Goal: Find specific page/section: Find specific page/section

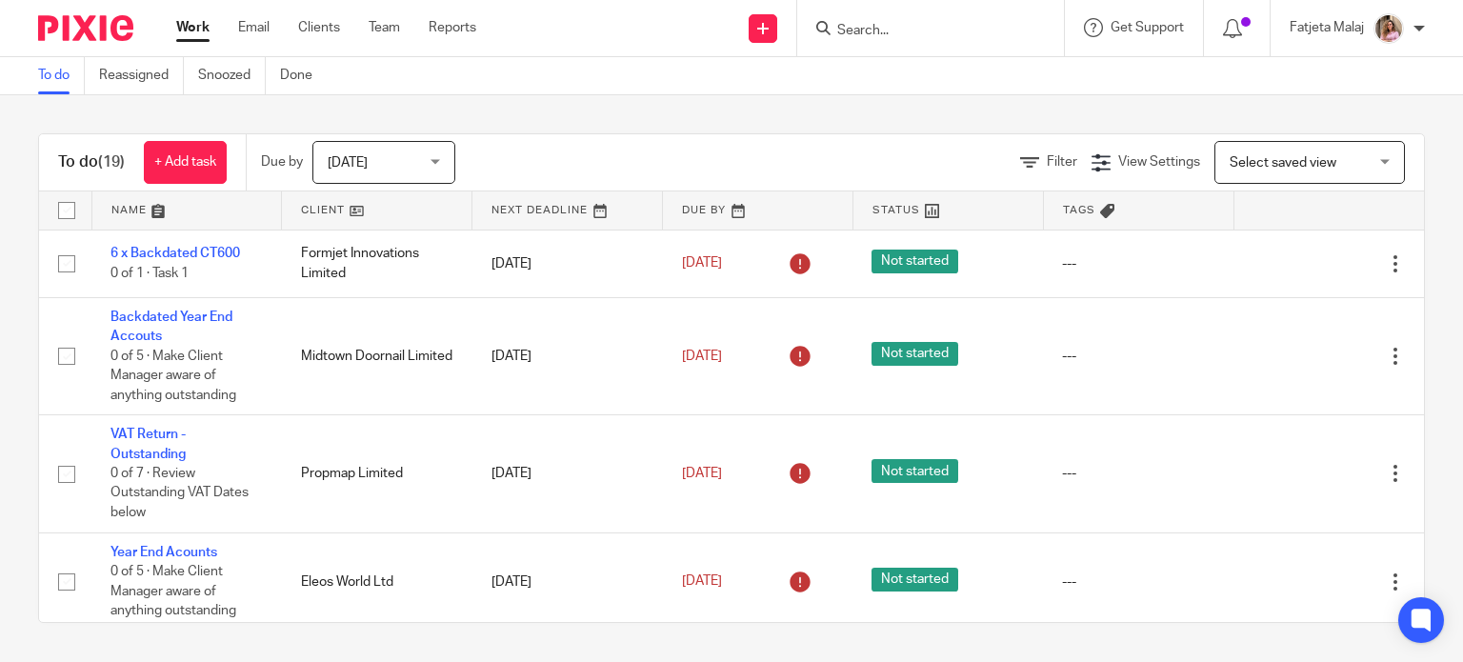
click at [918, 23] on input "Search" at bounding box center [920, 31] width 171 height 17
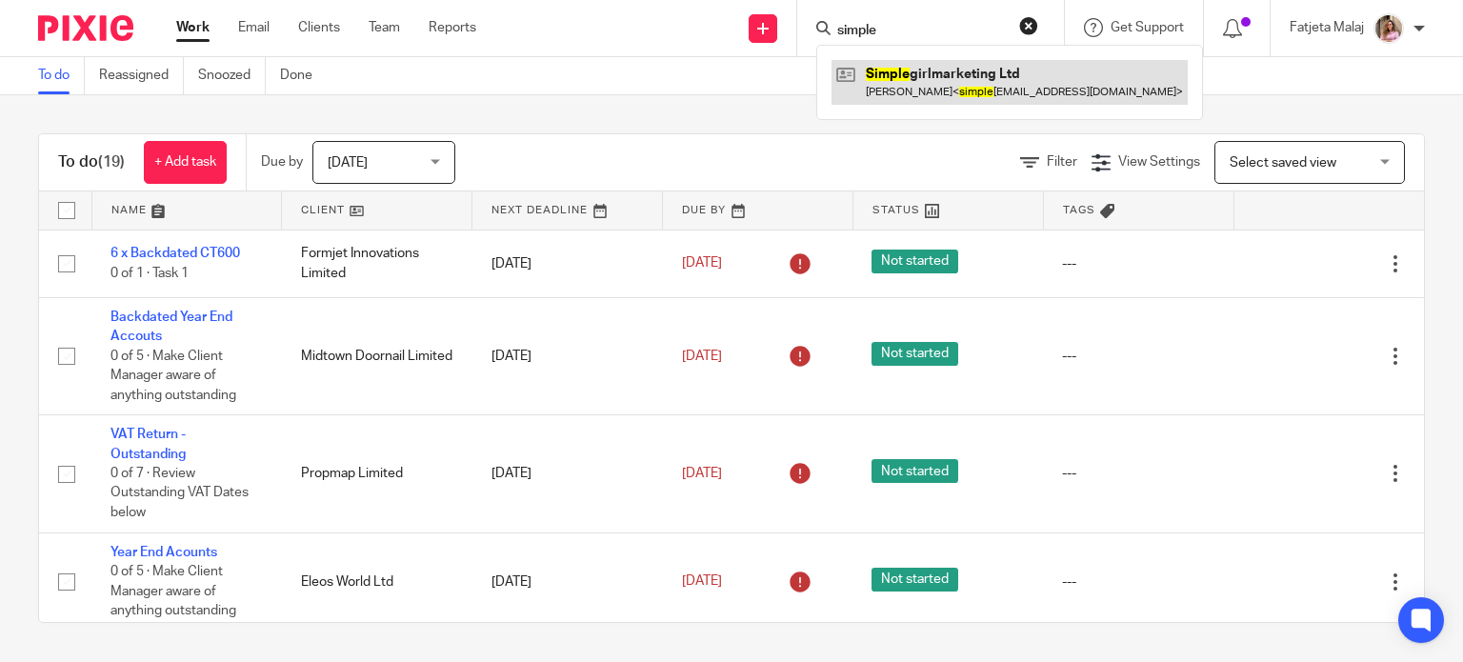
type input "simple"
click at [948, 85] on link at bounding box center [1009, 82] width 356 height 44
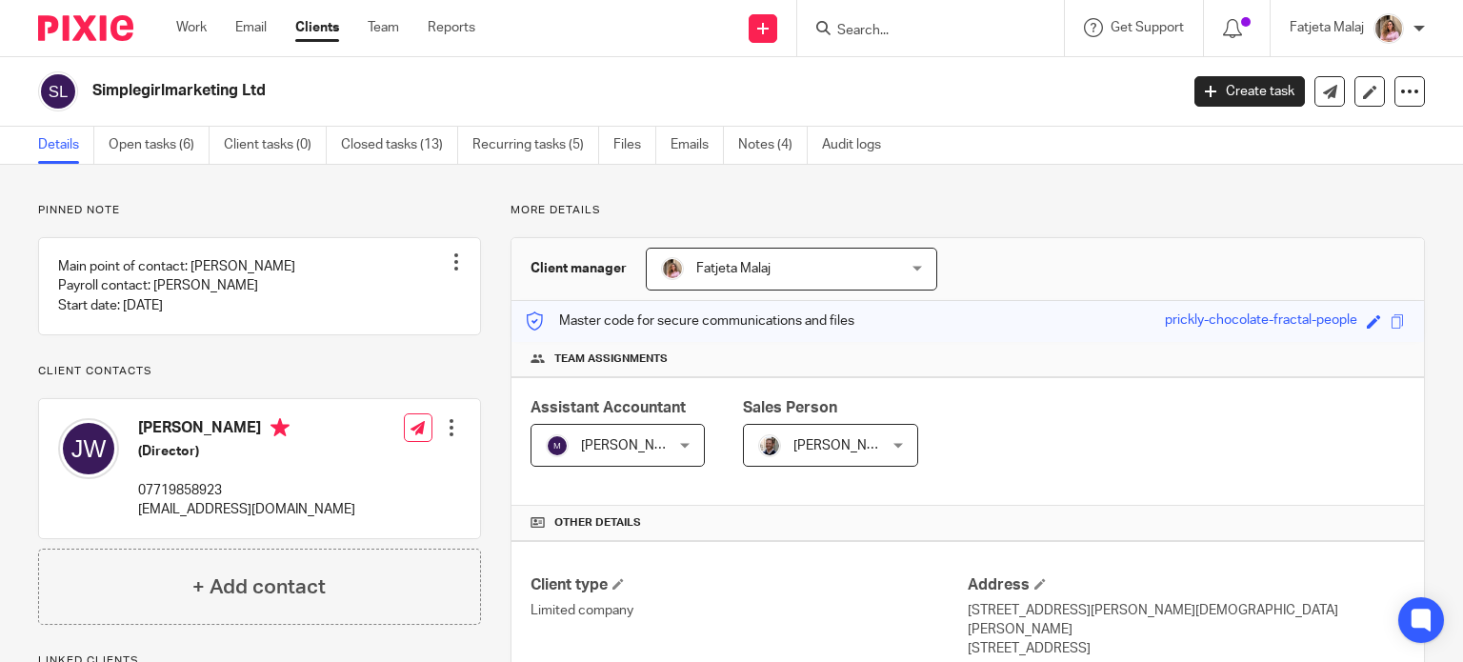
scroll to position [381, 0]
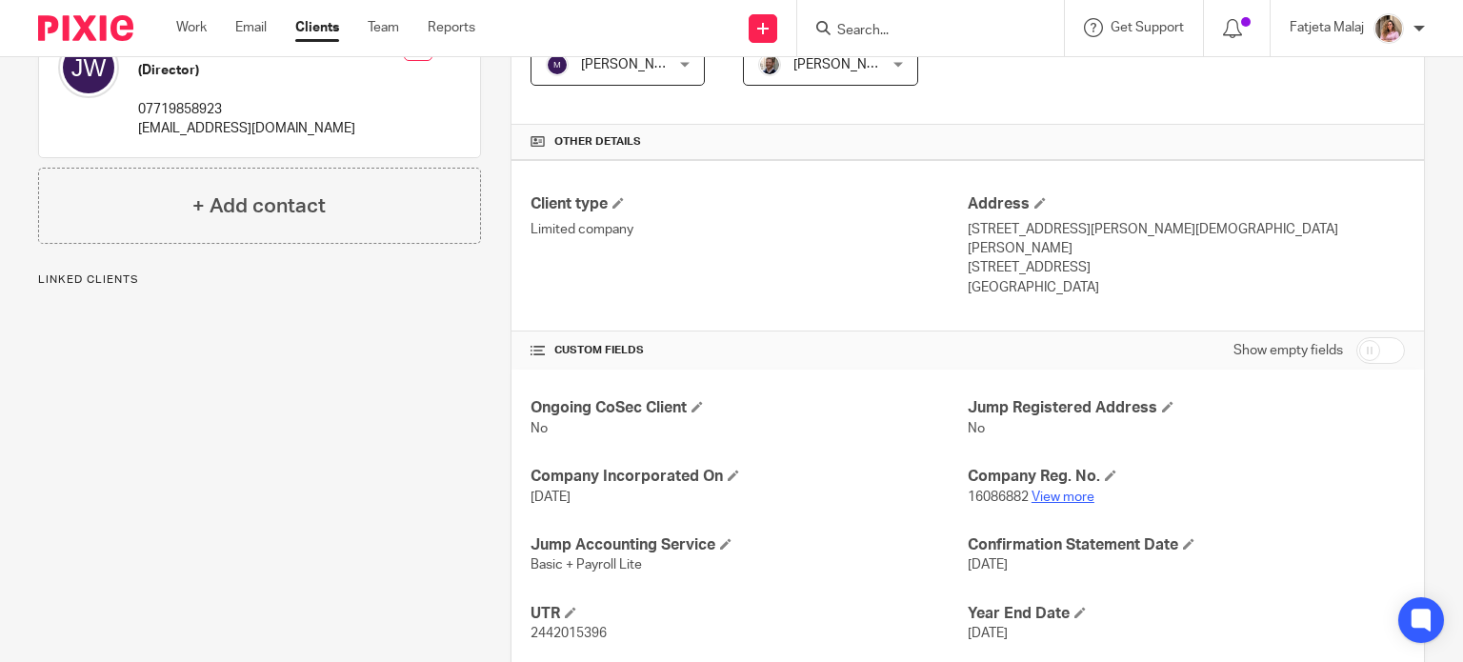
click at [1044, 490] on link "View more" at bounding box center [1062, 496] width 63 height 13
